Goal: Task Accomplishment & Management: Use online tool/utility

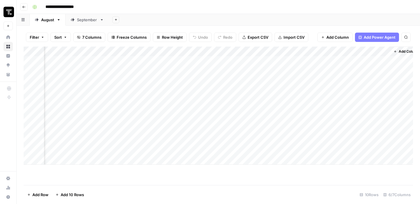
scroll to position [0, 170]
click at [88, 22] on div "September" at bounding box center [87, 20] width 20 height 6
click at [49, 21] on div "August" at bounding box center [47, 20] width 13 height 6
click at [290, 129] on div "Add Column" at bounding box center [218, 96] width 389 height 99
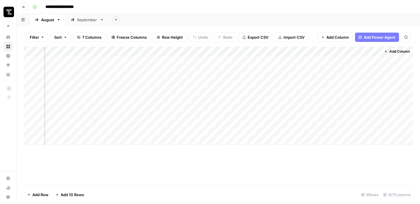
click at [338, 131] on div "Add Column" at bounding box center [218, 96] width 389 height 99
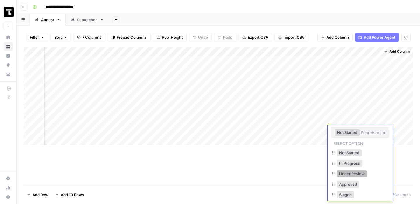
click at [342, 173] on button "Under Review" at bounding box center [352, 174] width 30 height 7
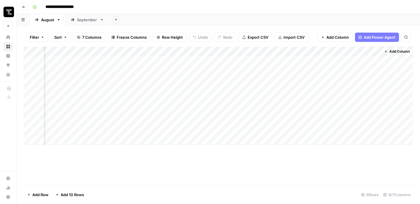
click at [299, 172] on div "Add Column" at bounding box center [218, 116] width 389 height 139
click at [299, 134] on div "Add Column" at bounding box center [218, 96] width 389 height 99
click at [169, 162] on div "Add Column" at bounding box center [218, 116] width 389 height 139
click at [299, 134] on div "Add Column" at bounding box center [218, 96] width 389 height 99
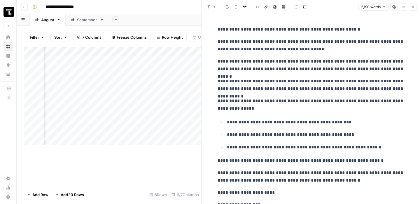
click at [297, 111] on p "**********" at bounding box center [311, 104] width 187 height 15
copy div "**********"
